Goal: Task Accomplishment & Management: Use online tool/utility

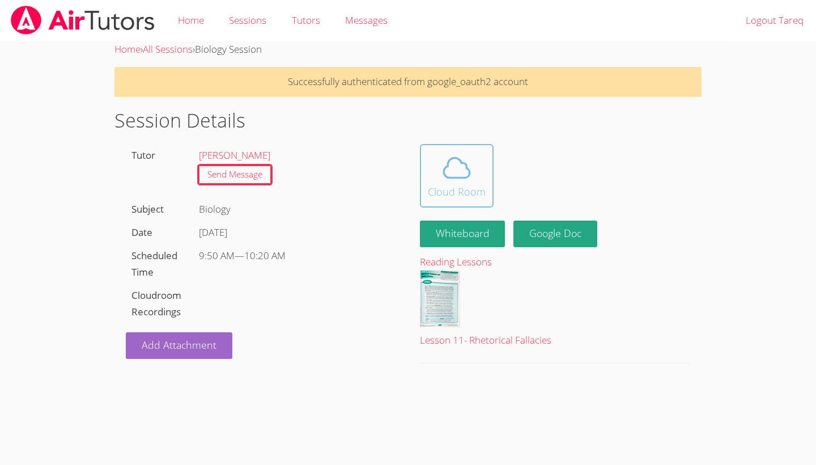
click at [456, 184] on div "Cloud Room" at bounding box center [457, 192] width 58 height 16
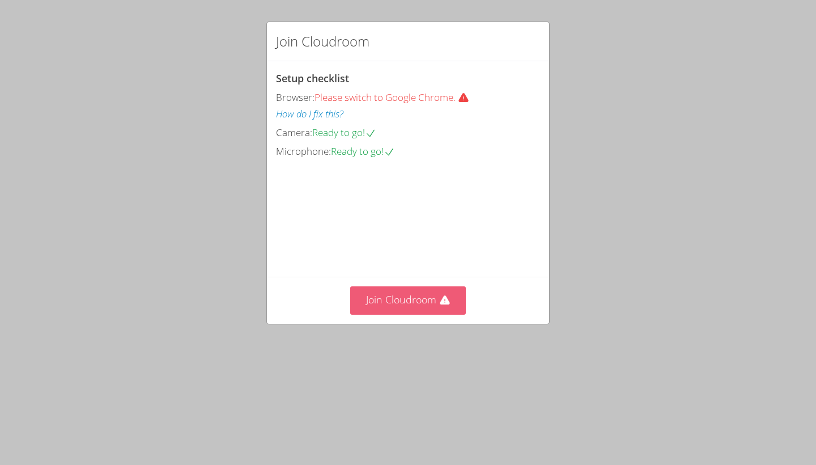
click at [406, 300] on button "Join Cloudroom" at bounding box center [408, 300] width 116 height 28
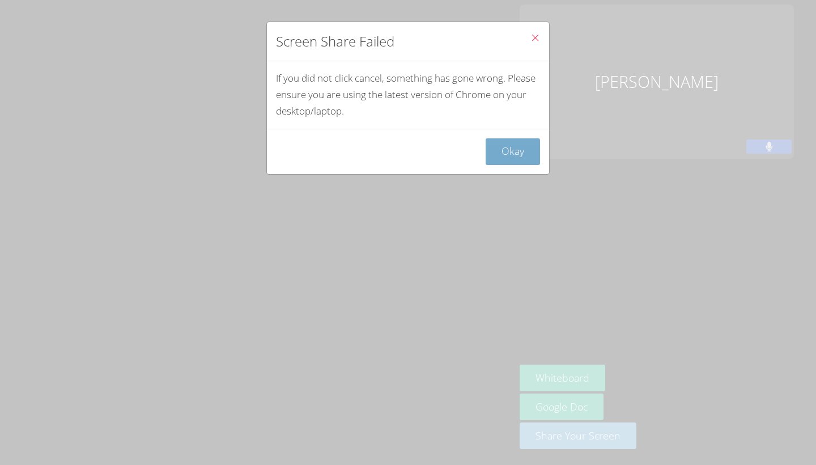
click at [503, 141] on button "Okay" at bounding box center [513, 151] width 54 height 27
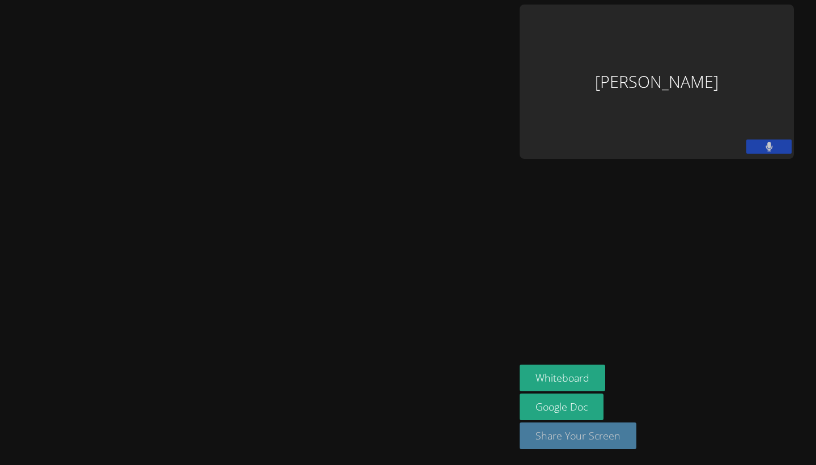
click at [637, 434] on button "Share Your Screen" at bounding box center [578, 435] width 117 height 27
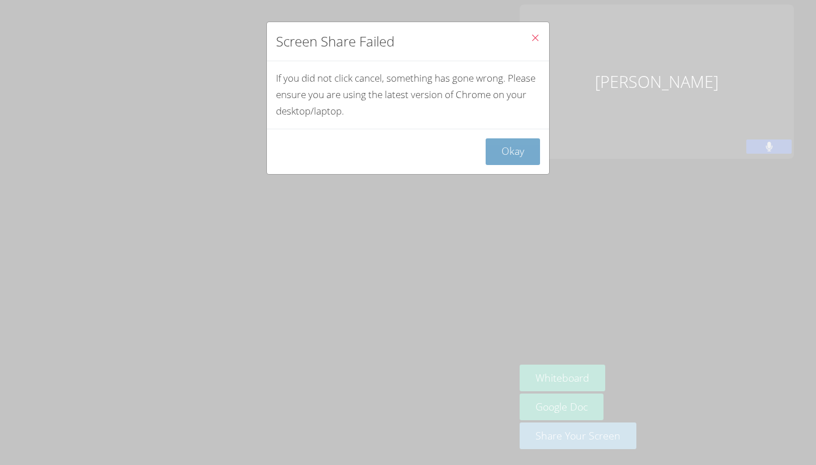
click at [502, 143] on button "Okay" at bounding box center [513, 151] width 54 height 27
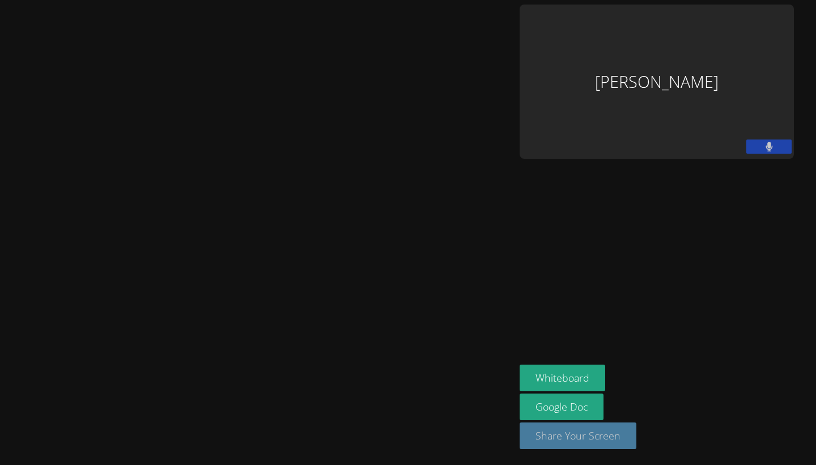
click at [637, 436] on button "Share Your Screen" at bounding box center [578, 435] width 117 height 27
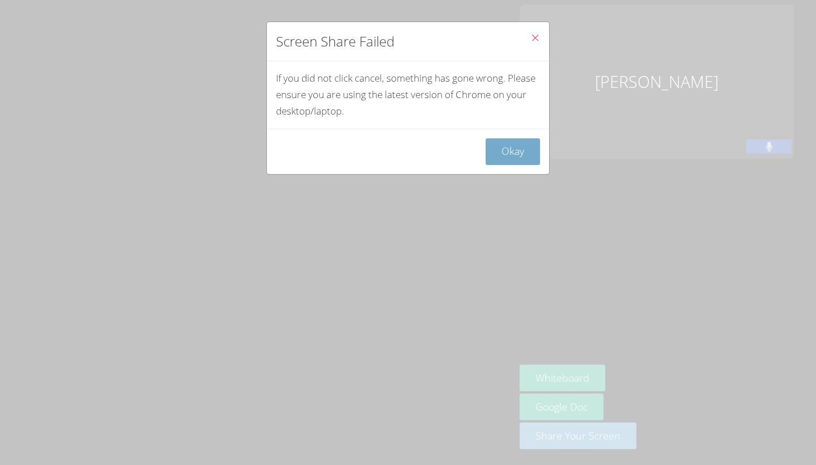
click at [512, 138] on button "Okay" at bounding box center [513, 151] width 54 height 27
click at [487, 148] on button "Okay" at bounding box center [513, 151] width 54 height 27
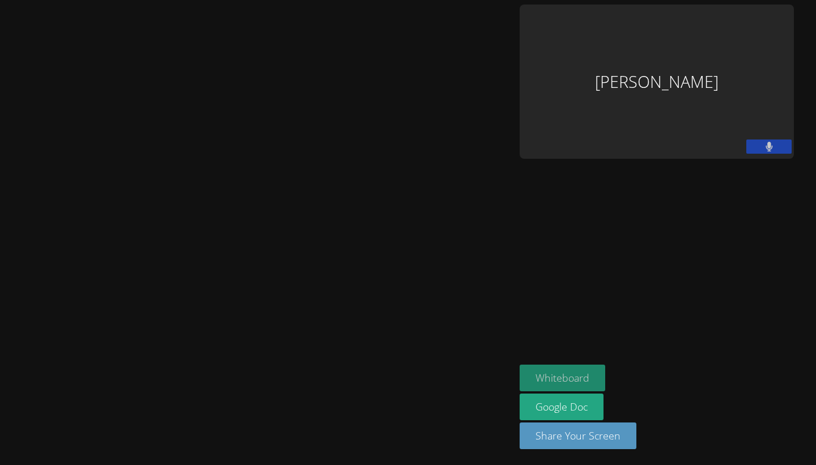
click at [605, 384] on button "Whiteboard" at bounding box center [563, 377] width 86 height 27
click at [605, 376] on button "Whiteboard" at bounding box center [563, 377] width 86 height 27
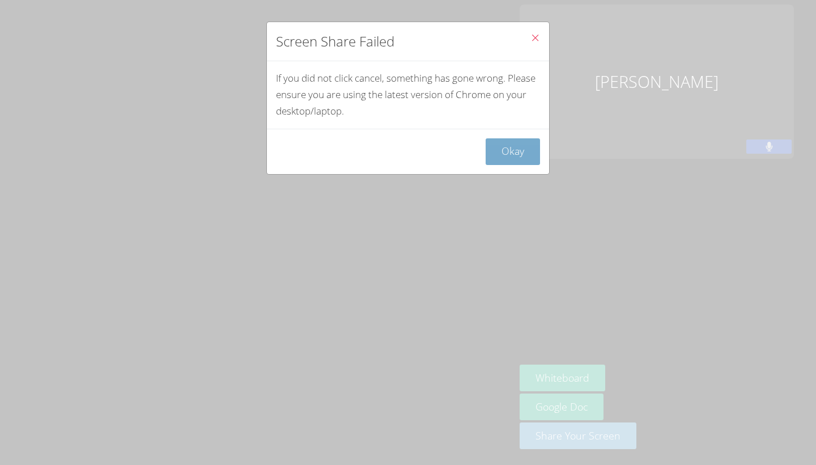
click at [507, 138] on button "Okay" at bounding box center [513, 151] width 54 height 27
click at [499, 143] on button "Okay" at bounding box center [513, 151] width 54 height 27
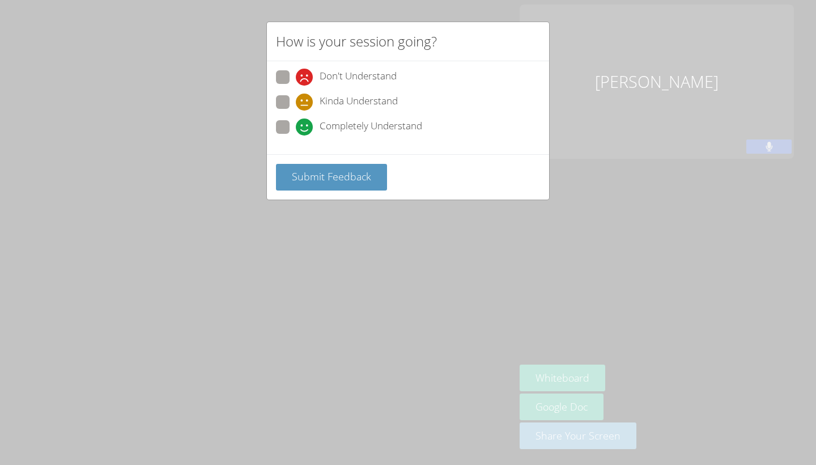
click at [362, 126] on span "Completely Understand" at bounding box center [371, 126] width 103 height 17
click at [305, 126] on input "Completely Understand" at bounding box center [301, 125] width 10 height 10
radio input "true"
click at [366, 175] on span "Submit Feedback" at bounding box center [331, 176] width 79 height 14
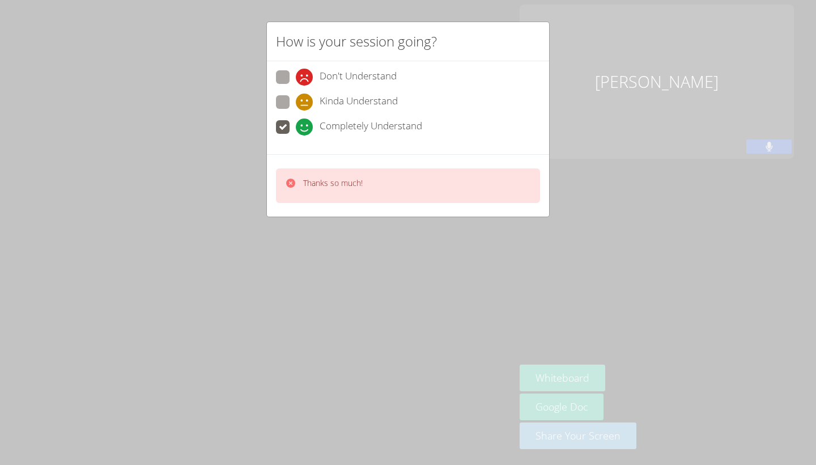
click at [532, 40] on div "How is your session going?" at bounding box center [408, 41] width 282 height 39
